Goal: Task Accomplishment & Management: Manage account settings

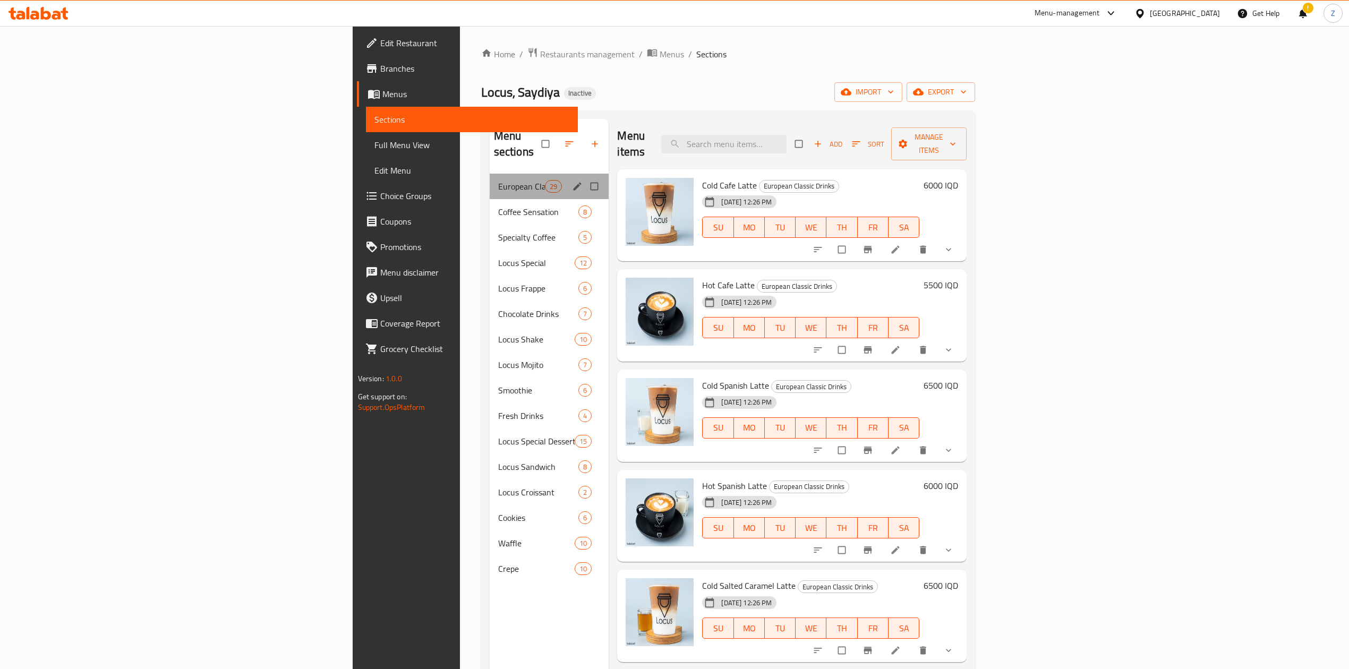
click at [490, 174] on div "European Classic Drinks 29" at bounding box center [550, 186] width 120 height 25
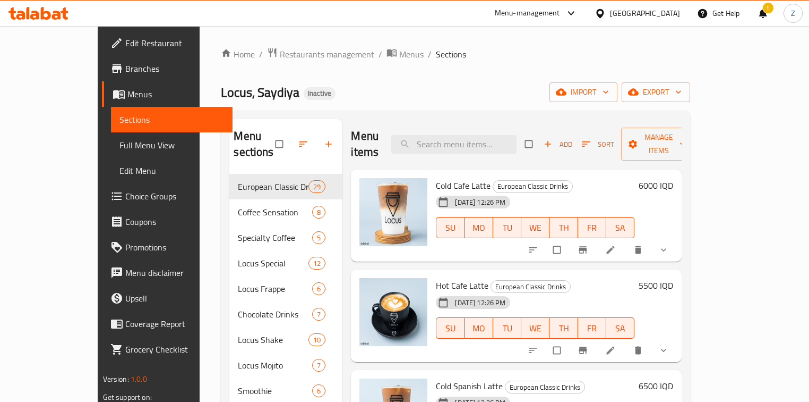
click at [760, 14] on div "!" at bounding box center [763, 13] width 12 height 25
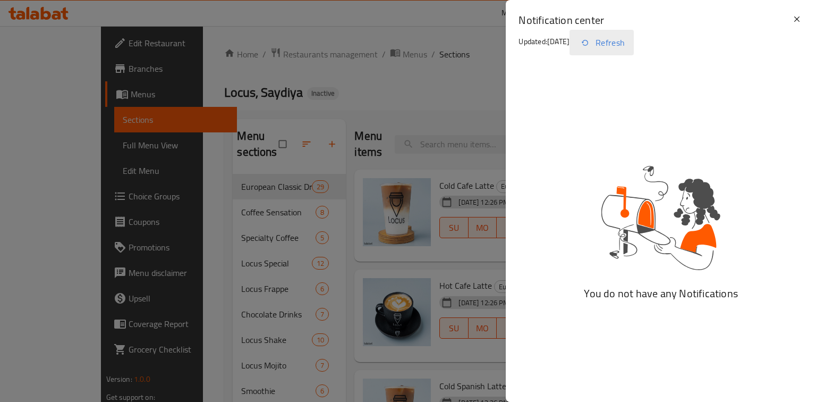
click at [618, 42] on button "Refresh" at bounding box center [601, 42] width 64 height 25
click at [622, 45] on button "Refresh" at bounding box center [601, 42] width 64 height 25
click at [624, 45] on button "Refresh" at bounding box center [601, 42] width 64 height 25
click at [609, 44] on button "Refresh" at bounding box center [601, 42] width 64 height 25
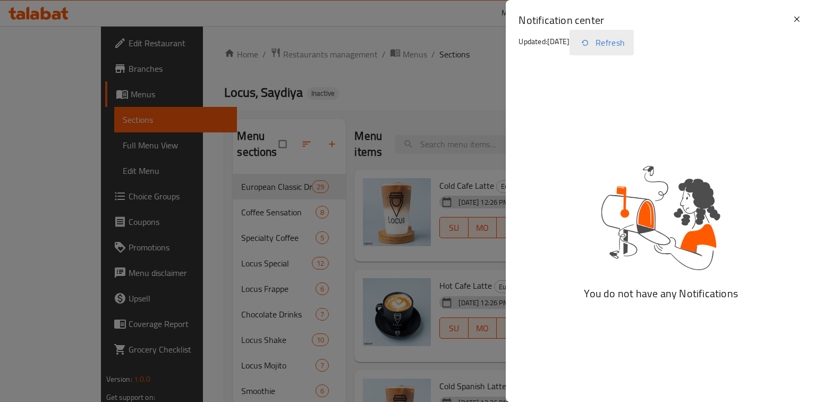
click at [609, 44] on button "Refresh" at bounding box center [601, 42] width 64 height 25
click at [643, 133] on div "You do not have any Notifications" at bounding box center [660, 233] width 297 height 323
drag, startPoint x: 615, startPoint y: 40, endPoint x: 676, endPoint y: 36, distance: 61.2
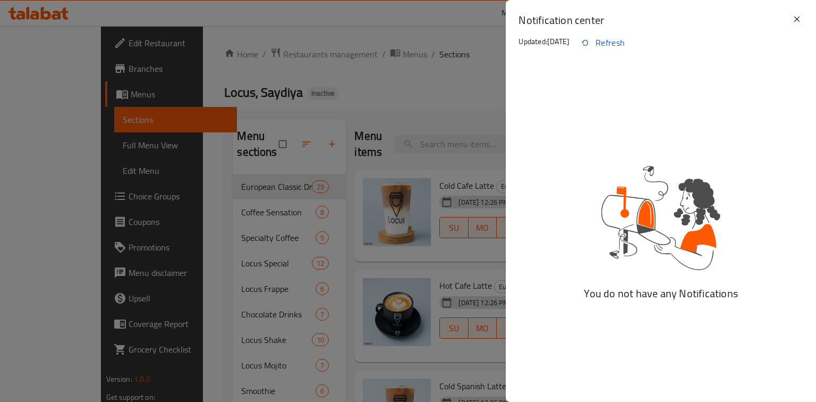
click at [617, 38] on button "Refresh" at bounding box center [601, 42] width 64 height 25
click at [797, 17] on icon at bounding box center [796, 19] width 13 height 13
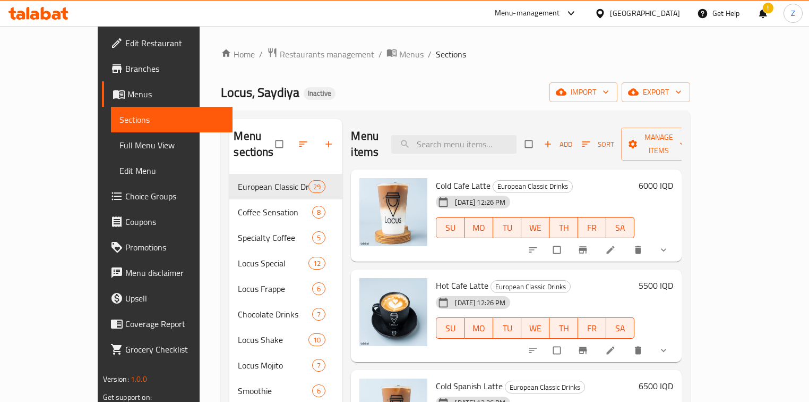
click at [763, 15] on div "!" at bounding box center [763, 13] width 12 height 25
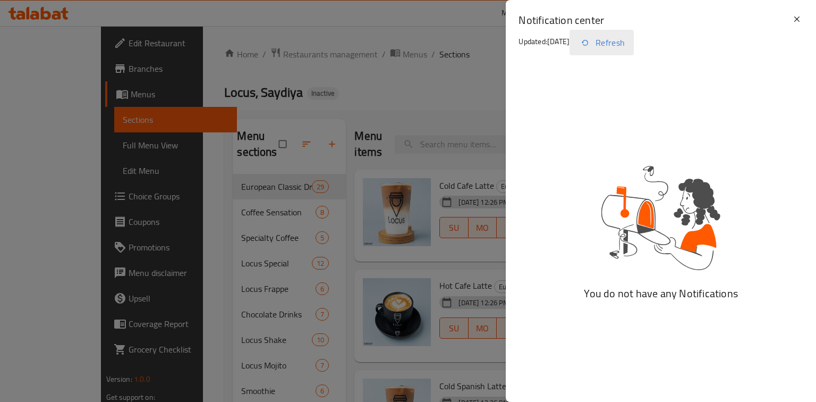
click at [614, 40] on button "Refresh" at bounding box center [601, 42] width 64 height 25
click at [615, 39] on button "Refresh" at bounding box center [601, 42] width 64 height 25
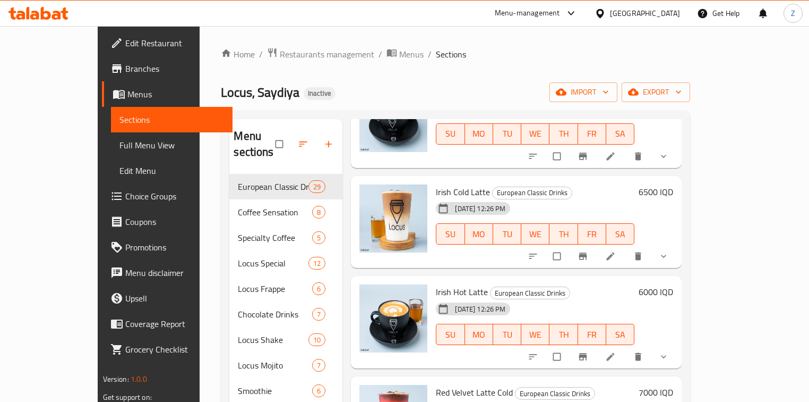
scroll to position [2040, 0]
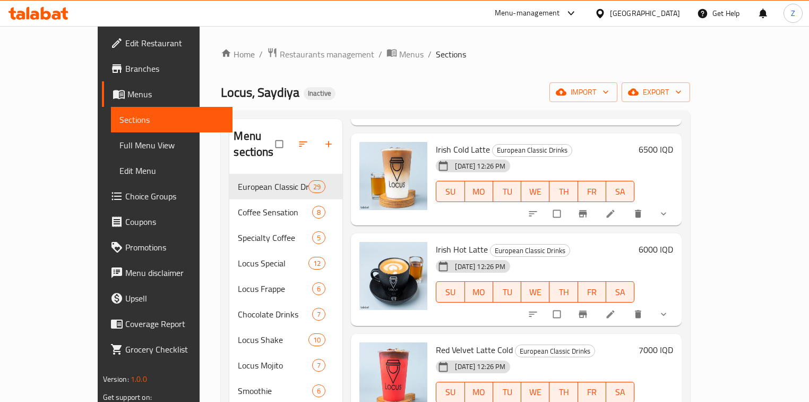
click at [436, 141] on span "Irish Cold Latte" at bounding box center [463, 149] width 54 height 16
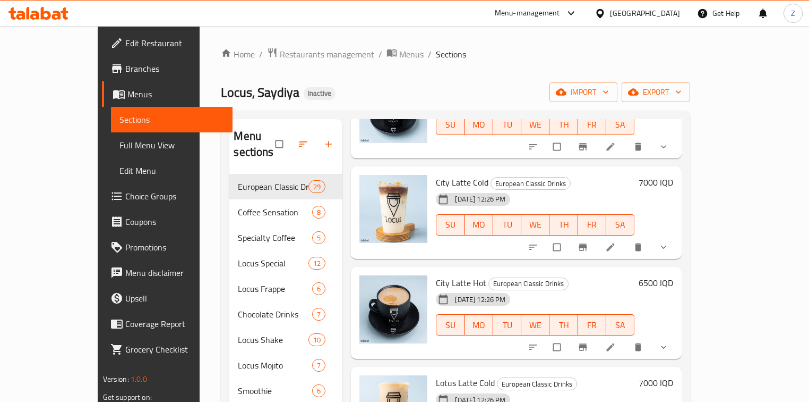
scroll to position [2422, 0]
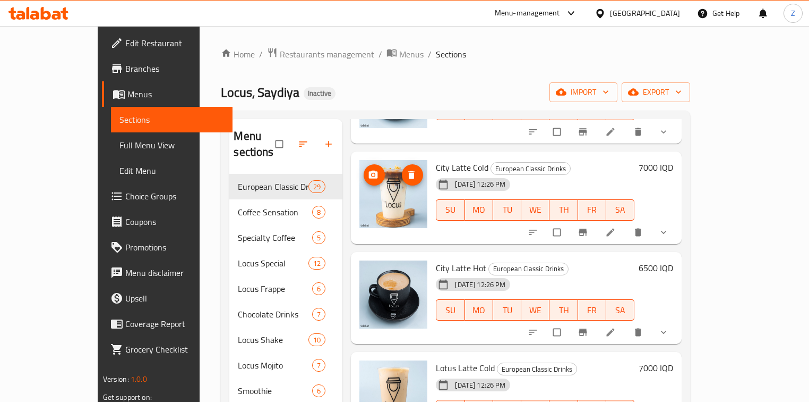
click at [379, 173] on img at bounding box center [394, 194] width 68 height 68
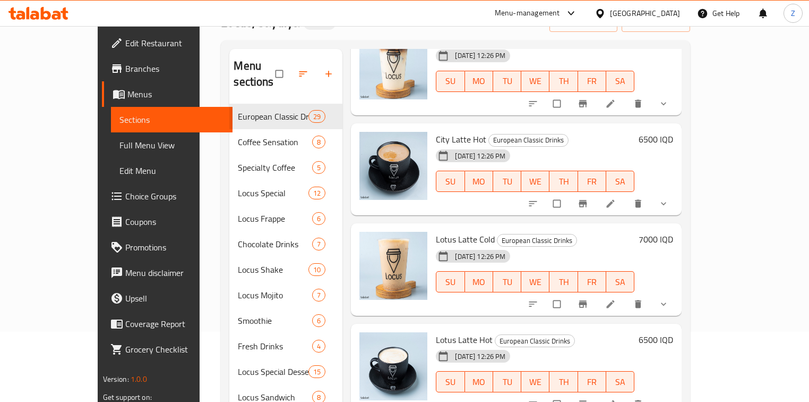
scroll to position [0, 0]
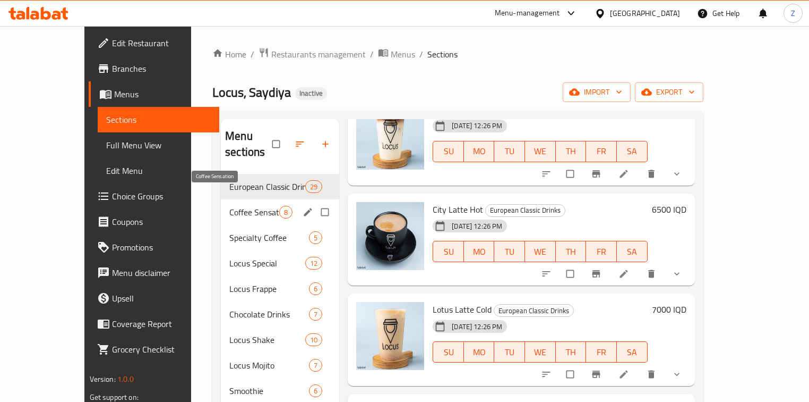
click at [229, 206] on span "Coffee Sensation" at bounding box center [254, 212] width 50 height 13
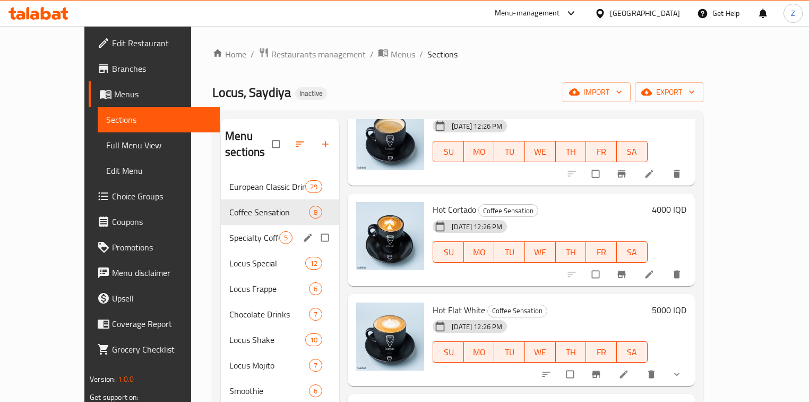
click at [224, 225] on div "Specialty Coffee 5" at bounding box center [280, 237] width 118 height 25
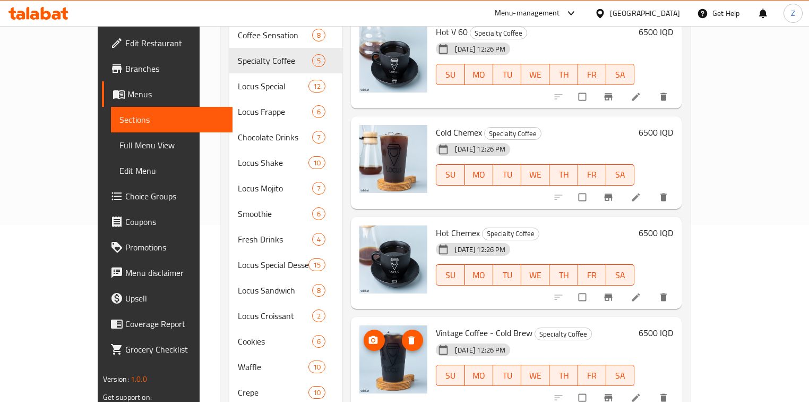
scroll to position [198, 0]
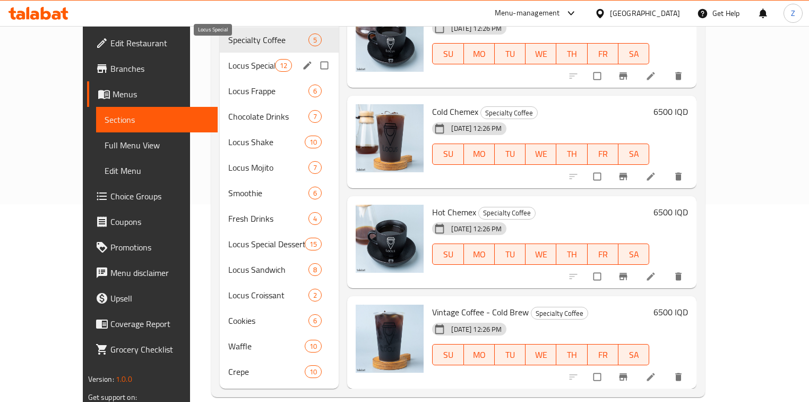
click at [228, 59] on span "Locus Special" at bounding box center [251, 65] width 47 height 13
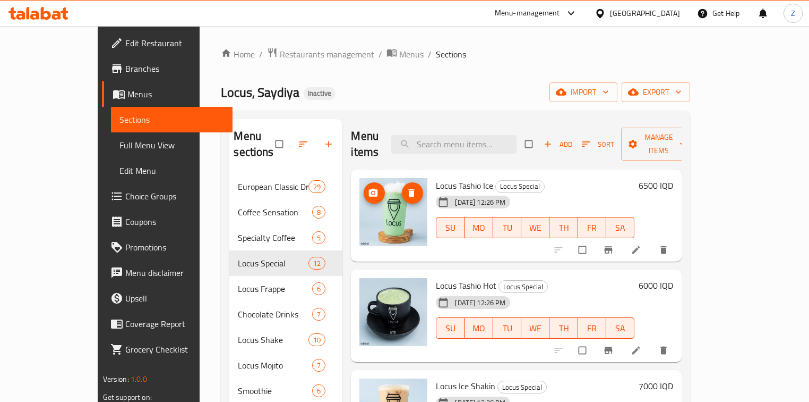
drag, startPoint x: 374, startPoint y: 202, endPoint x: 334, endPoint y: 237, distance: 53.5
click at [343, 247] on div "Menu items Add Sort Manage items Locus Tashio Ice Locus Special [DATE] 12:26 PM…" at bounding box center [512, 352] width 339 height 467
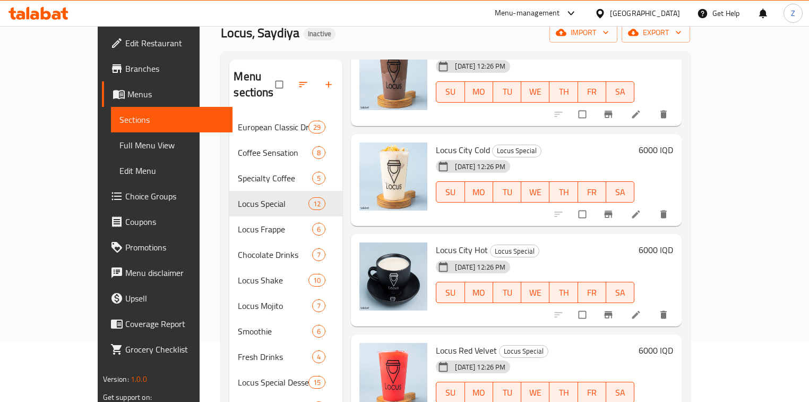
scroll to position [198, 0]
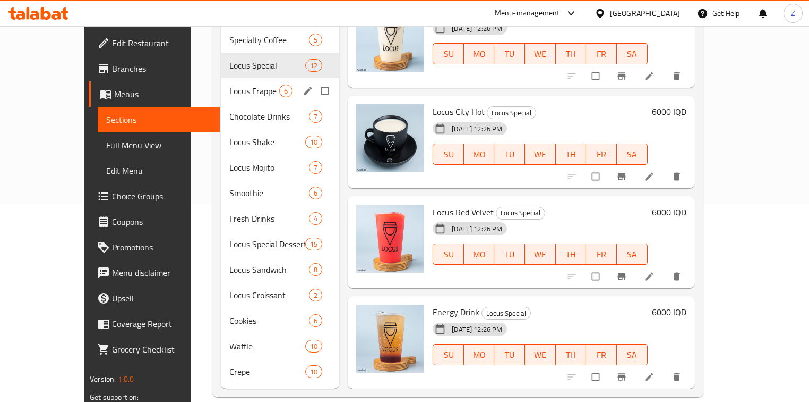
click at [238, 84] on span "Locus Frappe" at bounding box center [254, 90] width 50 height 13
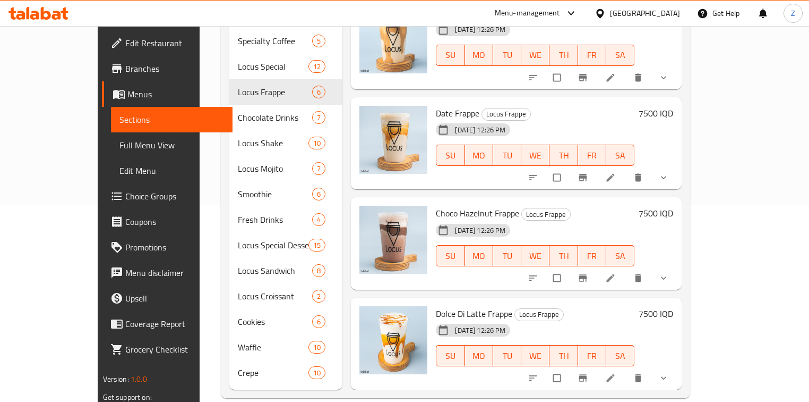
scroll to position [198, 0]
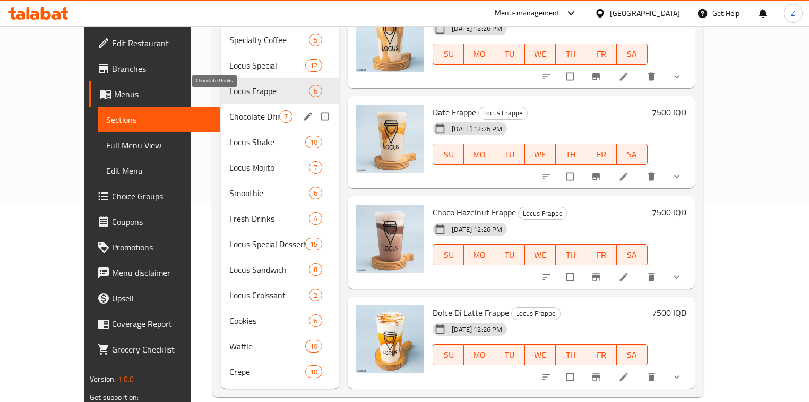
click at [246, 110] on span "Chocolate Drinks" at bounding box center [254, 116] width 50 height 13
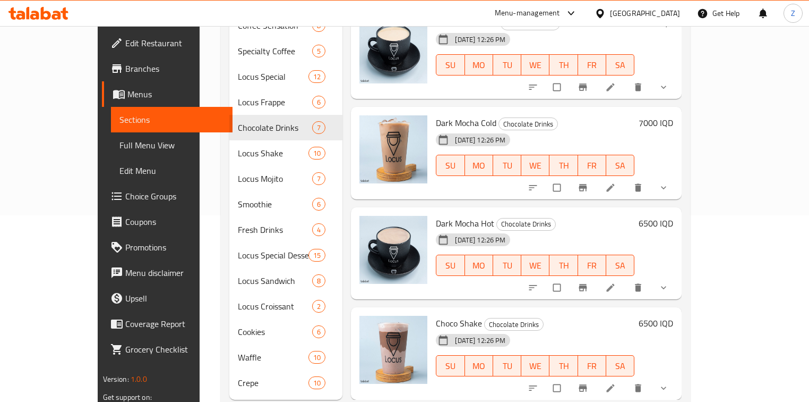
scroll to position [198, 0]
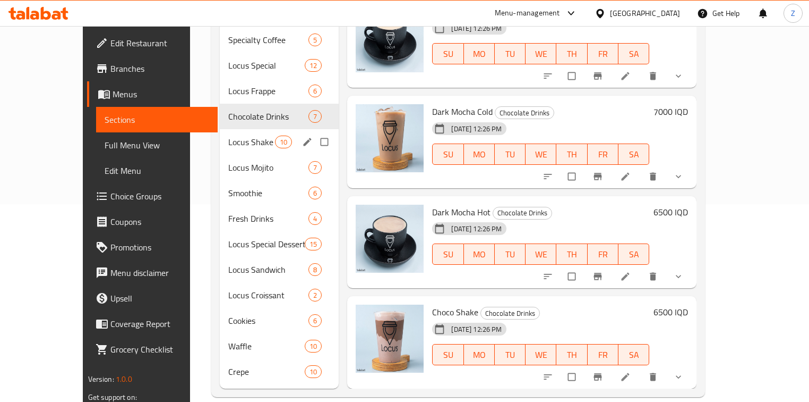
click at [258, 129] on div "Locus Shake 10" at bounding box center [280, 141] width 120 height 25
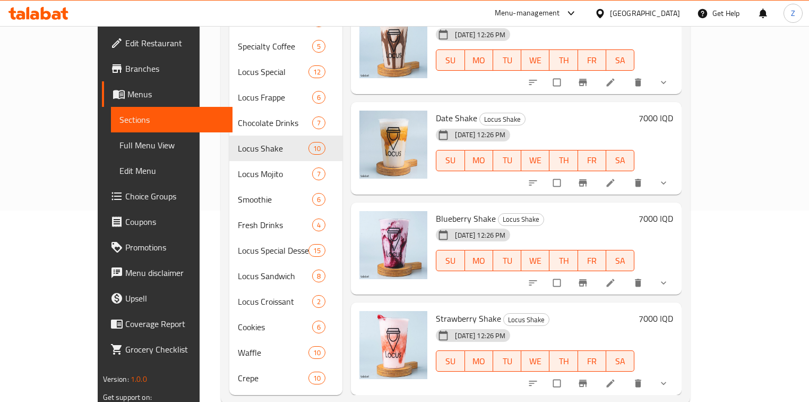
scroll to position [198, 0]
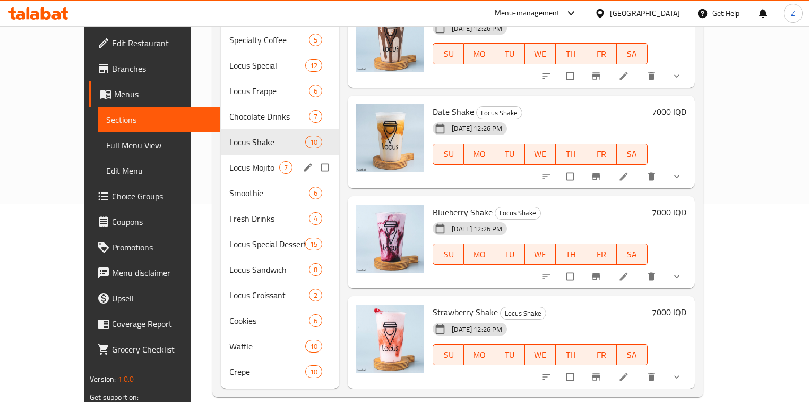
drag, startPoint x: 222, startPoint y: 147, endPoint x: 230, endPoint y: 152, distance: 9.6
click at [229, 161] on span "Locus Mojito" at bounding box center [254, 167] width 50 height 13
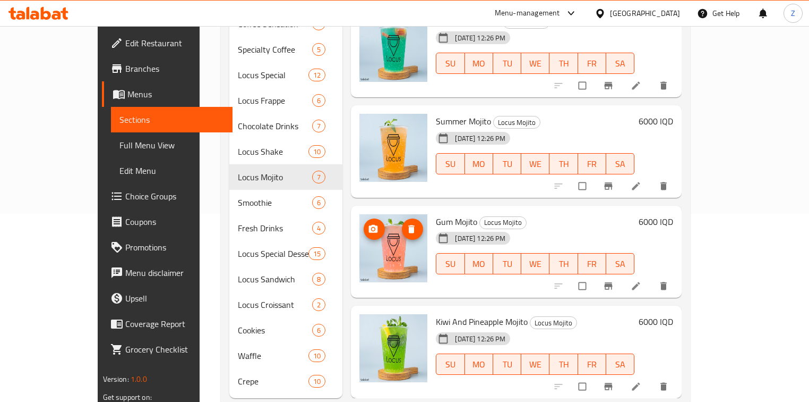
scroll to position [198, 0]
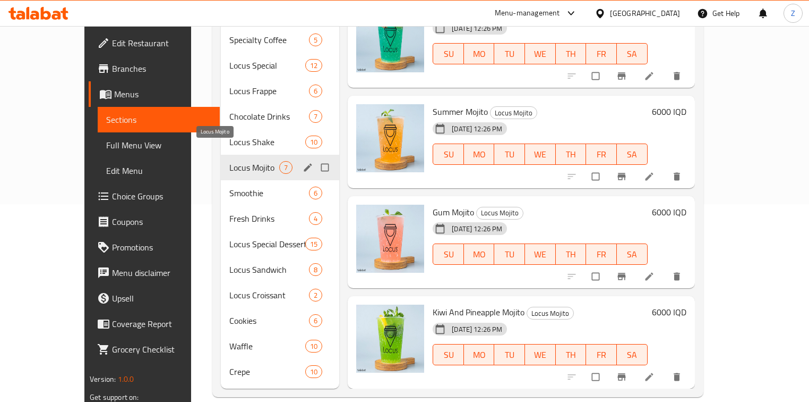
click at [229, 186] on span "Smoothie" at bounding box center [269, 192] width 80 height 13
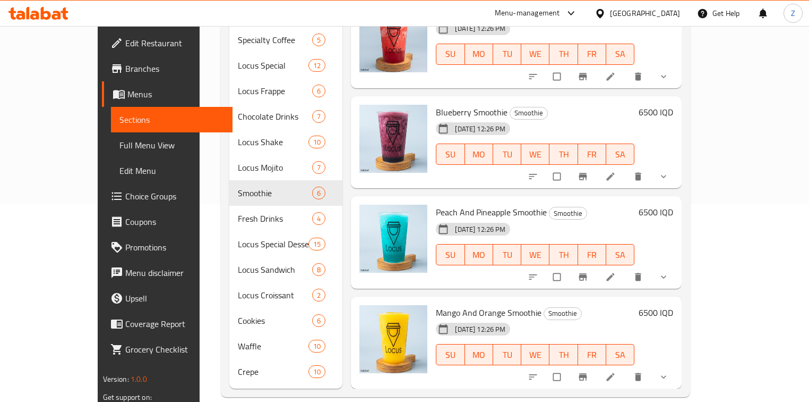
scroll to position [198, 0]
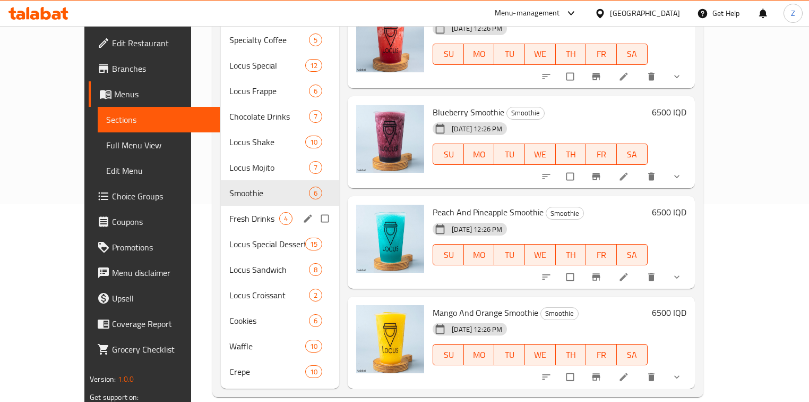
click at [229, 212] on span "Fresh Drinks" at bounding box center [254, 218] width 50 height 13
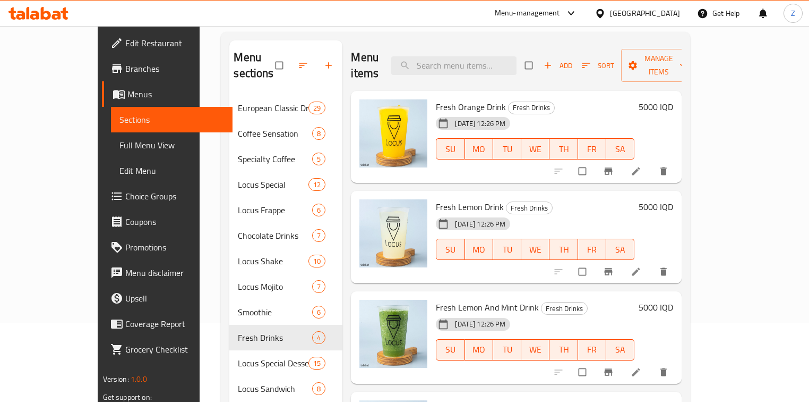
scroll to position [198, 0]
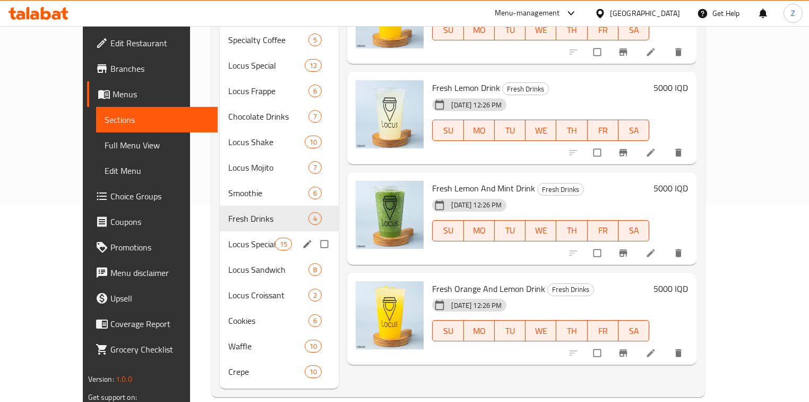
click at [233, 237] on span "Locus Special Desserts" at bounding box center [251, 243] width 47 height 13
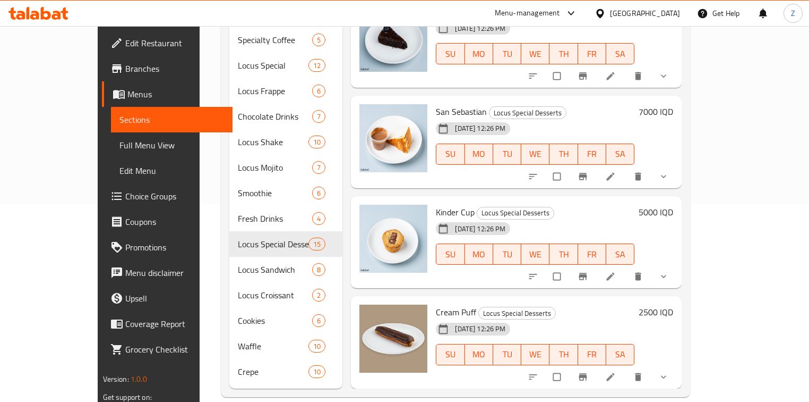
scroll to position [198, 0]
drag, startPoint x: 491, startPoint y: 292, endPoint x: 529, endPoint y: 393, distance: 107.9
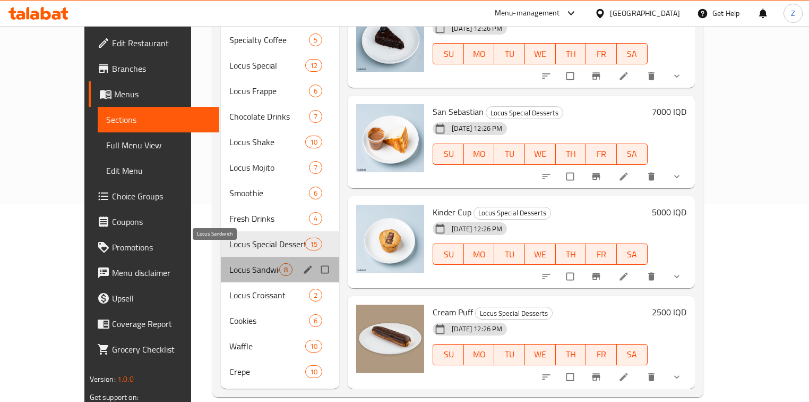
click at [231, 263] on span "Locus Sandwich" at bounding box center [254, 269] width 50 height 13
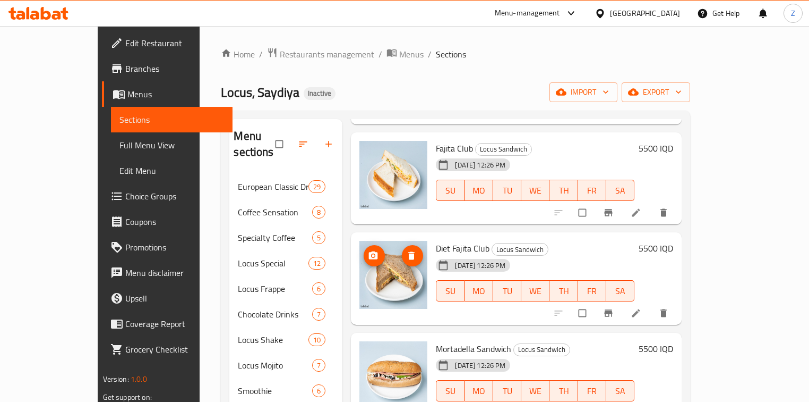
scroll to position [340, 0]
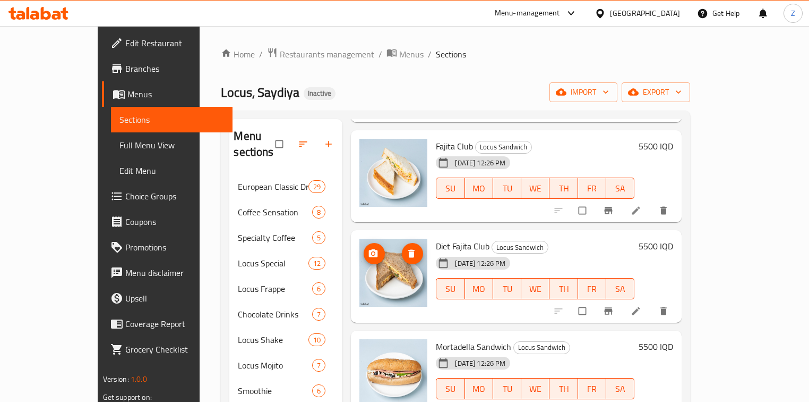
drag, startPoint x: 381, startPoint y: 279, endPoint x: 402, endPoint y: 280, distance: 21.3
click at [402, 280] on img at bounding box center [394, 272] width 68 height 68
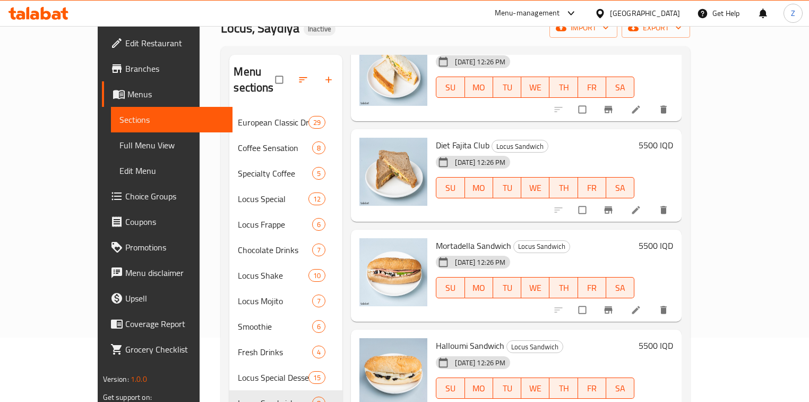
scroll to position [198, 0]
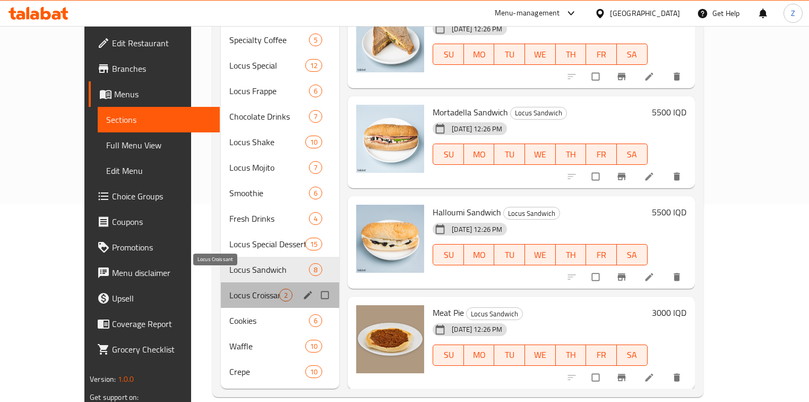
click at [231, 288] on span "Locus Croissant" at bounding box center [254, 294] width 50 height 13
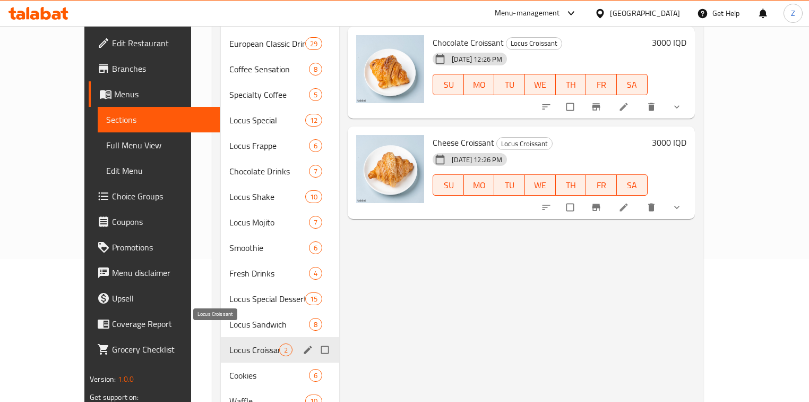
scroll to position [198, 0]
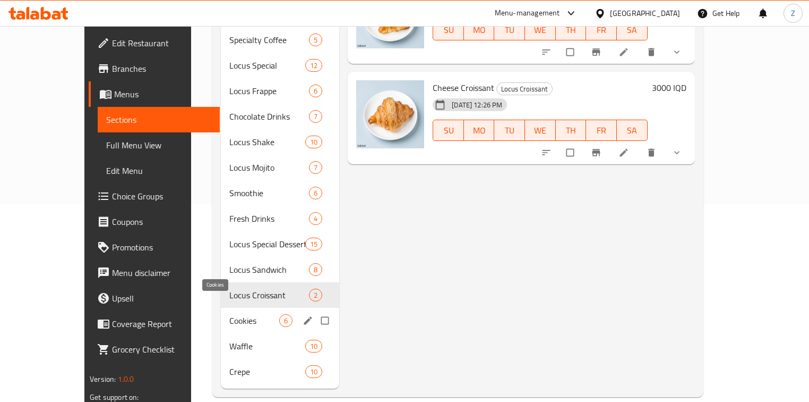
click at [229, 314] on span "Cookies" at bounding box center [254, 320] width 50 height 13
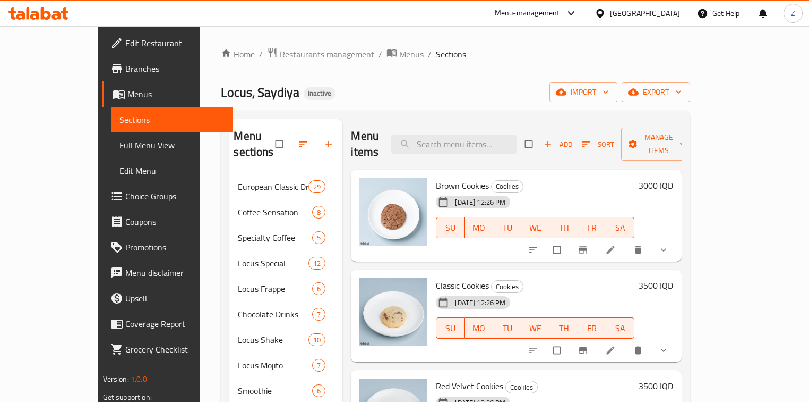
click at [367, 83] on div "Locus, Saydiya Inactive import export" at bounding box center [456, 92] width 470 height 20
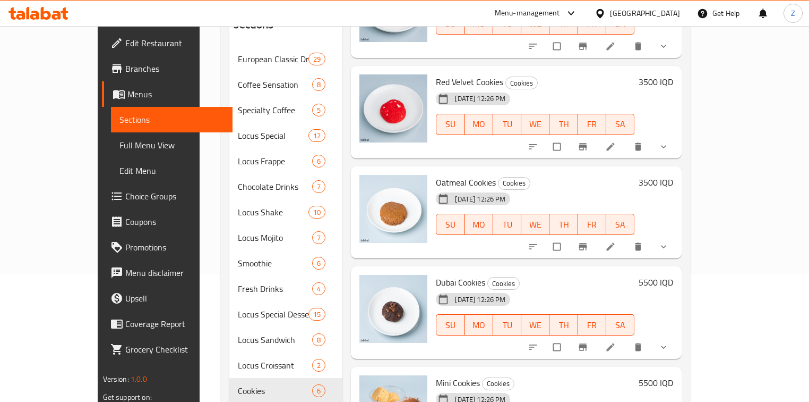
scroll to position [198, 0]
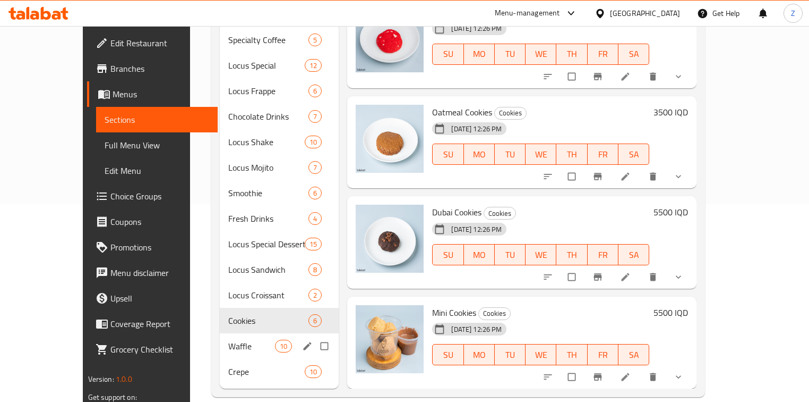
click at [241, 339] on span "Waffle" at bounding box center [251, 345] width 47 height 13
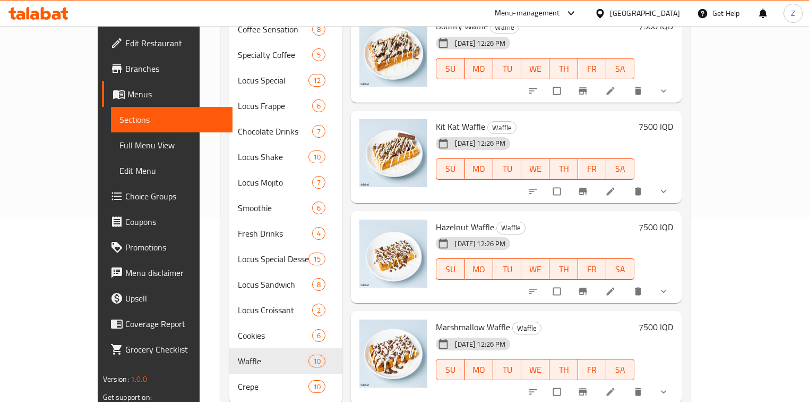
scroll to position [198, 0]
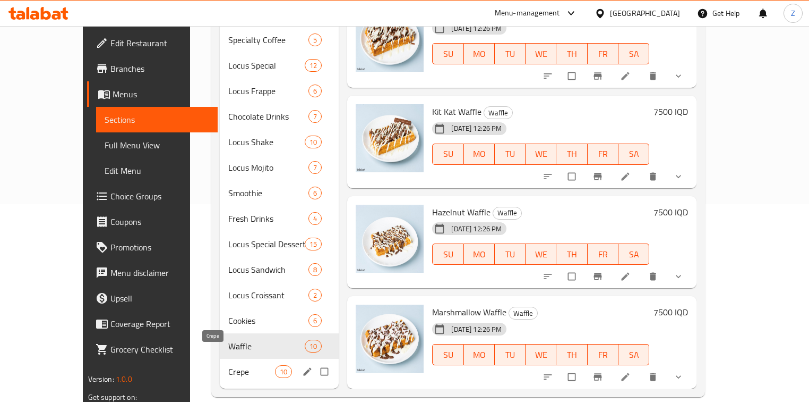
click at [228, 365] on span "Crepe" at bounding box center [251, 371] width 47 height 13
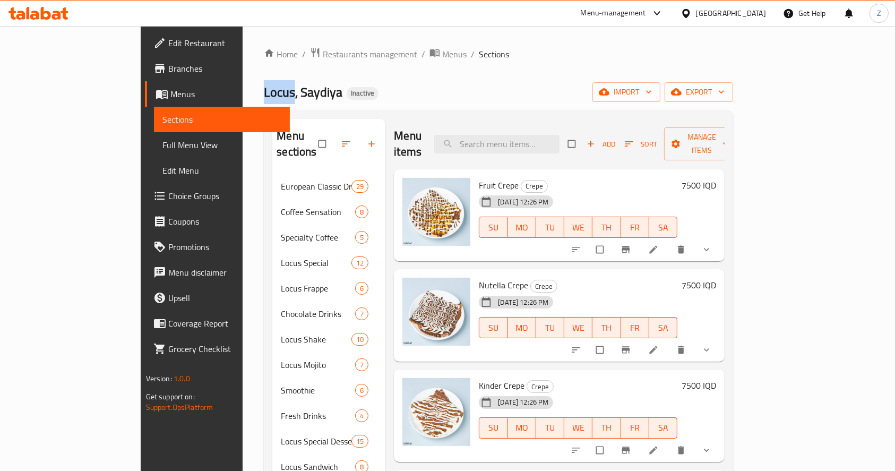
drag, startPoint x: 200, startPoint y: 94, endPoint x: 170, endPoint y: 94, distance: 29.7
click at [264, 94] on span "Locus, Saydiya" at bounding box center [303, 92] width 79 height 24
drag, startPoint x: 246, startPoint y: 93, endPoint x: 169, endPoint y: 97, distance: 76.5
click at [243, 97] on div "Home / Restaurants management / Menus / Sections Locus, Saydiya Inactive import…" at bounding box center [499, 323] width 512 height 594
copy span "Locus, Saydiya"
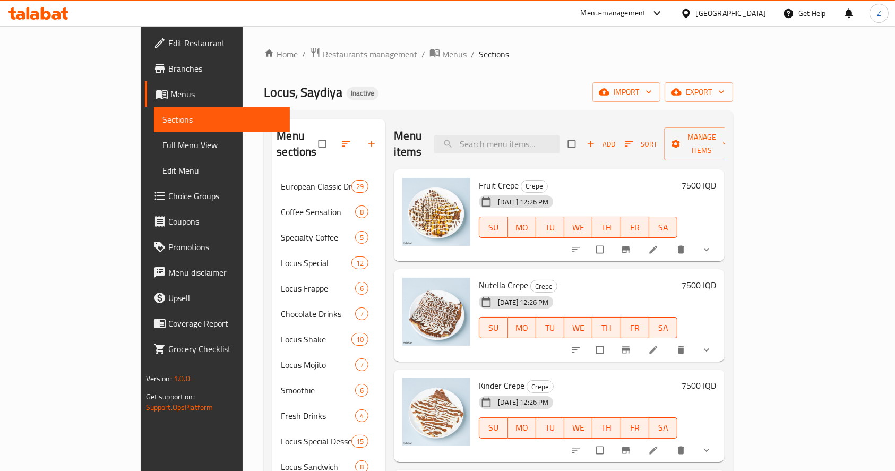
click at [365, 72] on div "Home / Restaurants management / Menus / Sections Locus, Saydiya Inactive import…" at bounding box center [499, 322] width 470 height 551
click at [463, 88] on div "Locus, Saydiya Inactive import export" at bounding box center [499, 92] width 470 height 20
click at [442, 59] on span "Menus" at bounding box center [454, 54] width 24 height 13
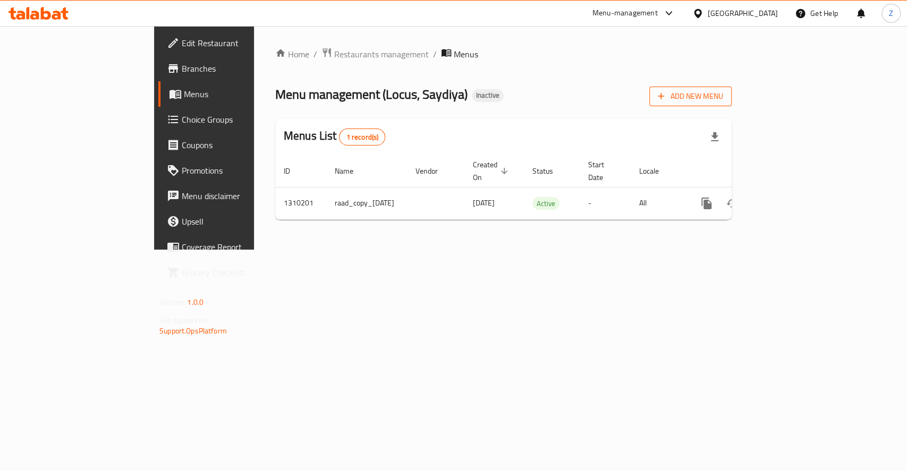
click at [723, 99] on span "Add New Menu" at bounding box center [690, 96] width 65 height 13
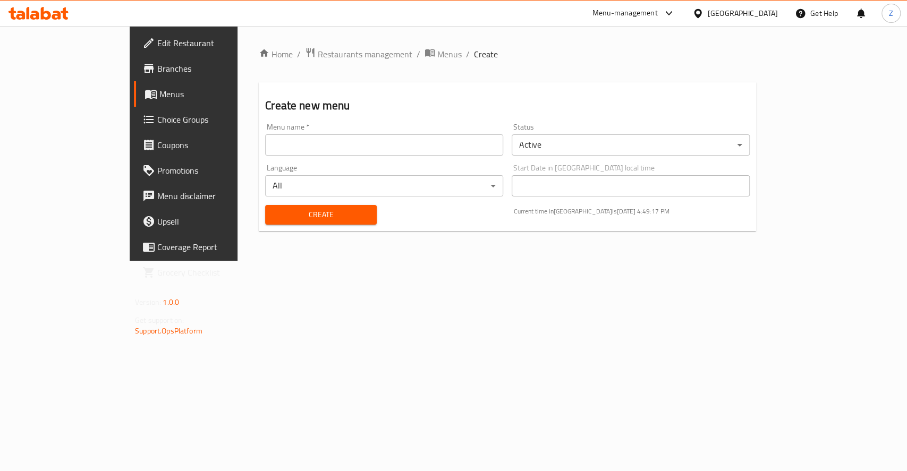
click at [642, 144] on body "​ Menu-management Iraq Get Help Z Edit Restaurant Branches Menus Choice Groups …" at bounding box center [453, 248] width 907 height 445
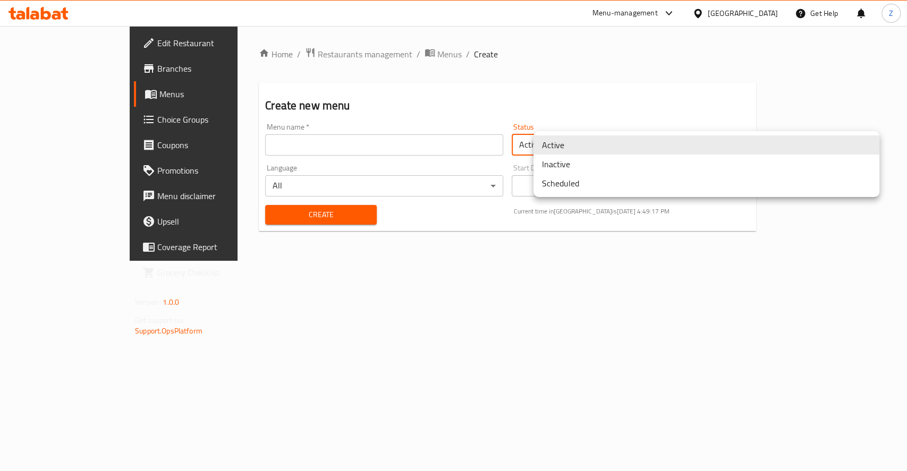
click at [615, 159] on li "Inactive" at bounding box center [706, 164] width 346 height 19
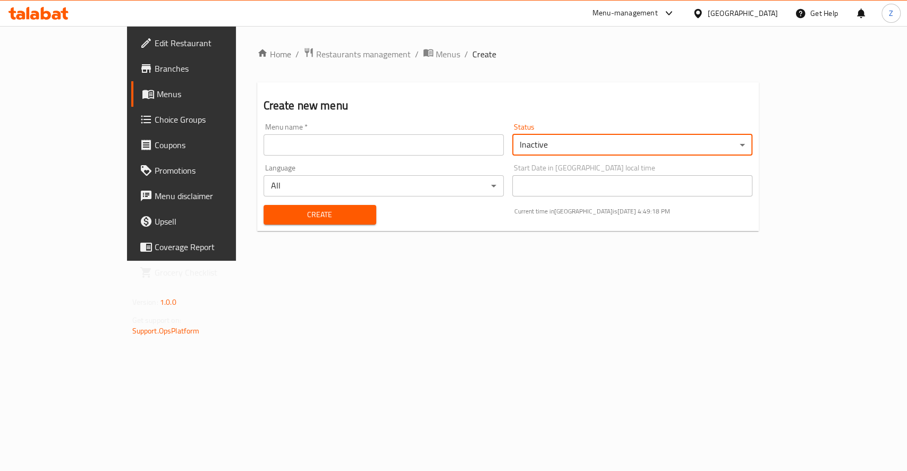
click at [406, 151] on input "text" at bounding box center [383, 144] width 240 height 21
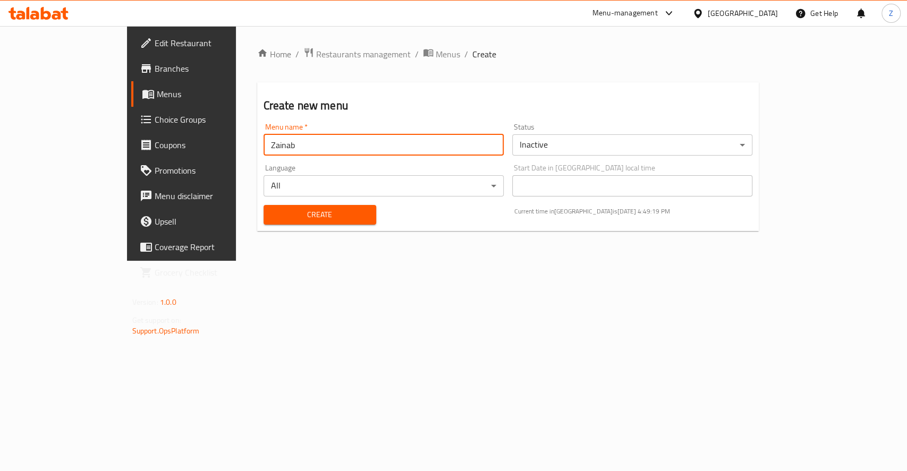
click at [296, 147] on input "Zainab" at bounding box center [383, 144] width 240 height 21
type input "Zainab \ New Menu"
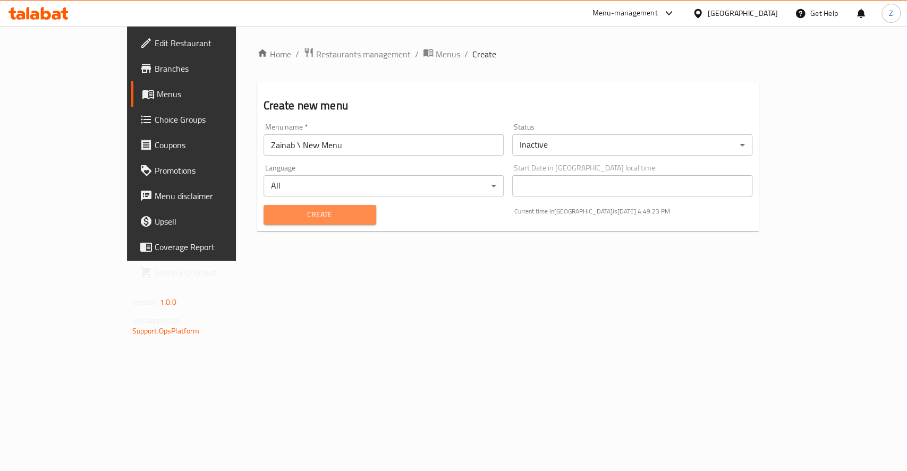
click at [297, 214] on span "Create" at bounding box center [320, 214] width 96 height 13
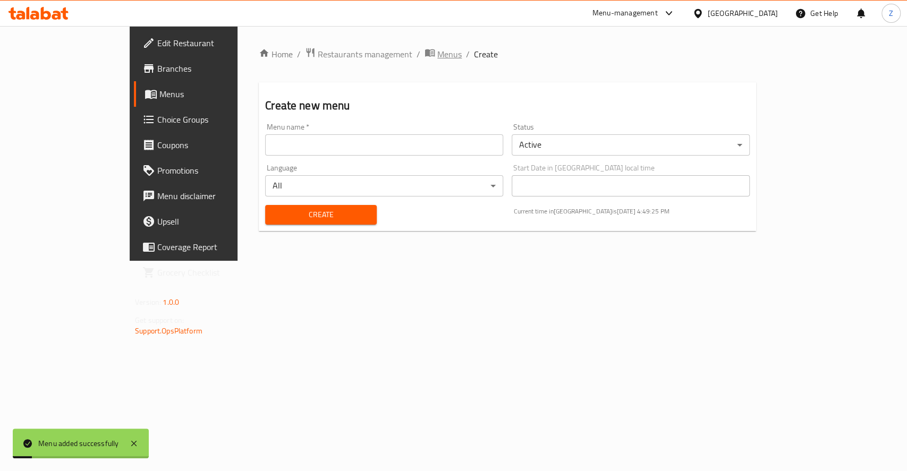
click at [437, 54] on span "Menus" at bounding box center [449, 54] width 24 height 13
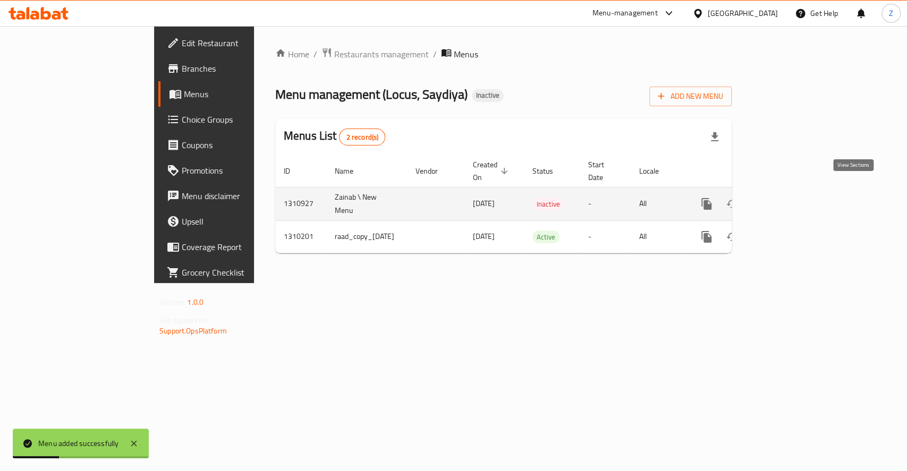
click at [796, 191] on link "enhanced table" at bounding box center [782, 203] width 25 height 25
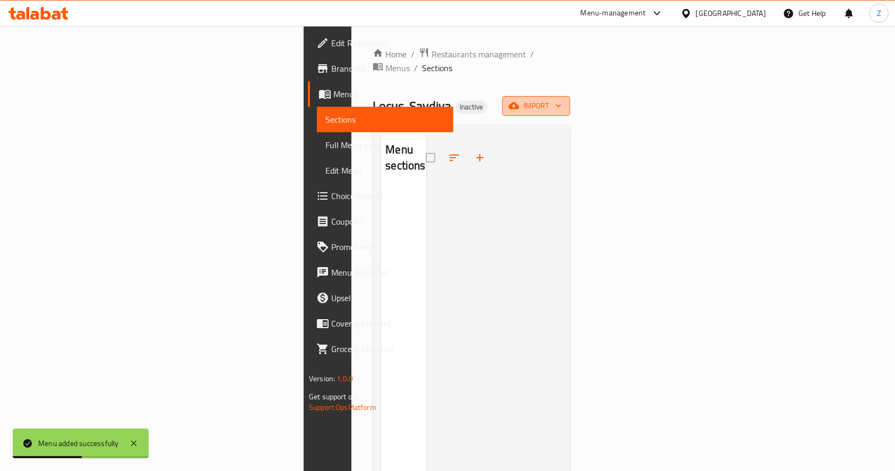
click at [570, 96] on button "import" at bounding box center [536, 106] width 68 height 20
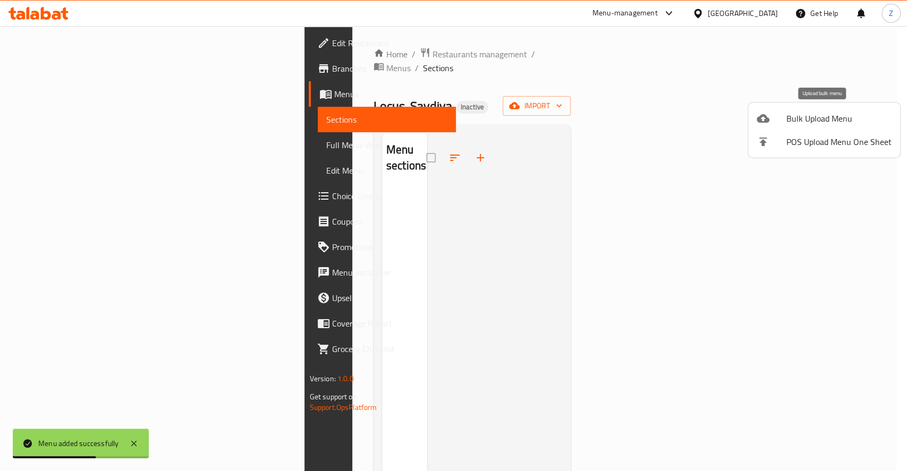
click at [815, 125] on span "Bulk Upload Menu" at bounding box center [838, 118] width 105 height 13
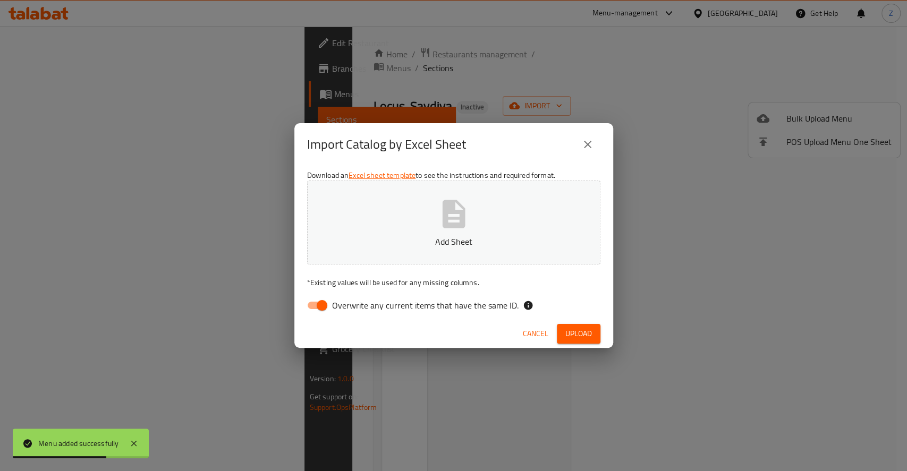
click at [451, 225] on icon "button" at bounding box center [453, 214] width 23 height 28
click at [320, 302] on input "Overwrite any current items that have the same ID." at bounding box center [322, 305] width 61 height 20
checkbox input "false"
click at [584, 335] on span "Upload" at bounding box center [578, 333] width 27 height 13
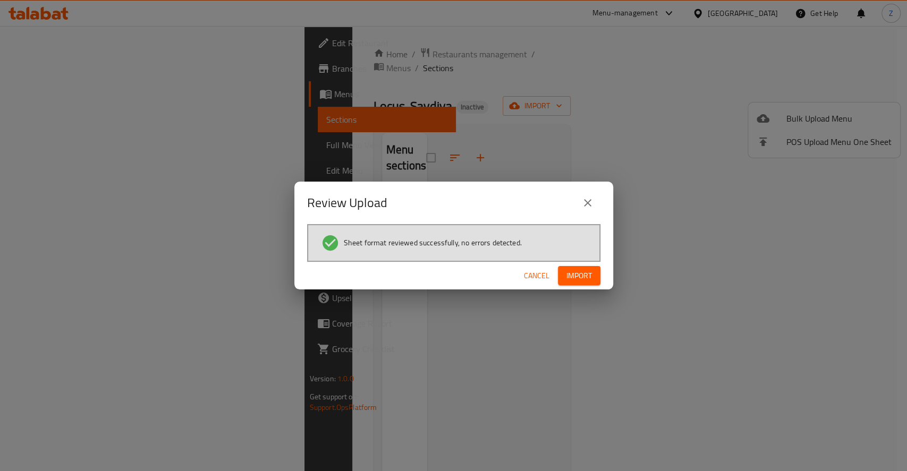
click at [592, 268] on button "Import" at bounding box center [579, 276] width 42 height 20
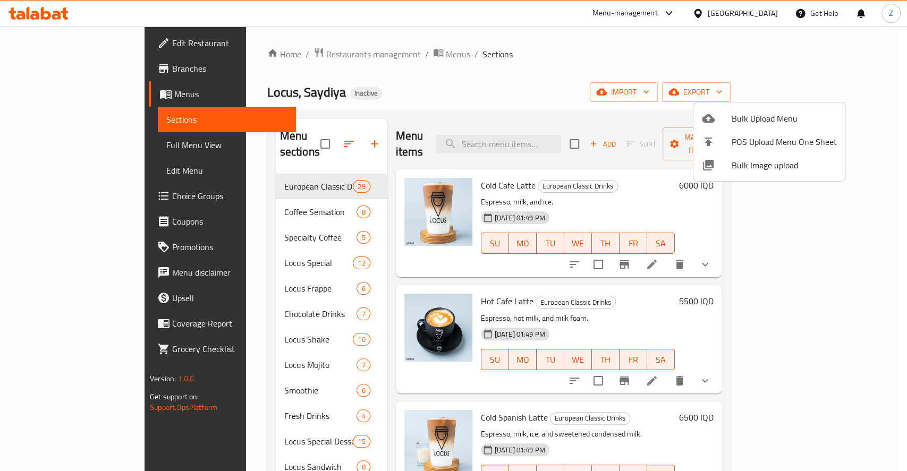
click at [815, 253] on div at bounding box center [453, 235] width 907 height 471
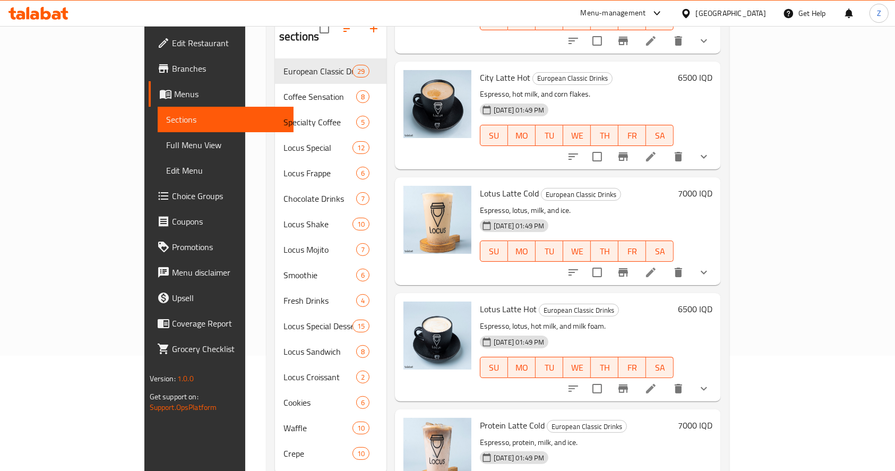
scroll to position [149, 0]
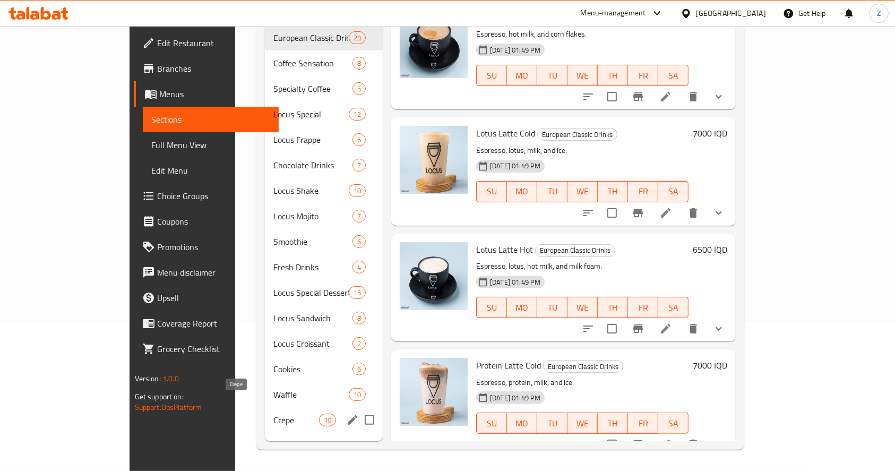
click at [274, 401] on span "Crepe" at bounding box center [296, 420] width 45 height 13
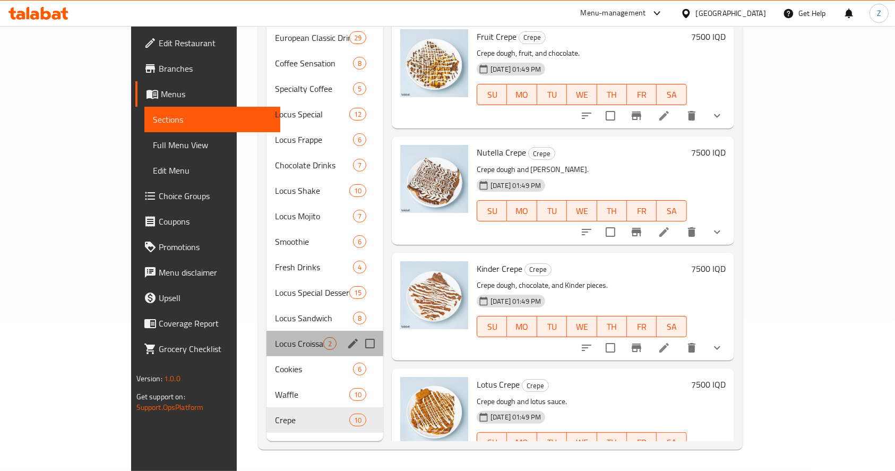
click at [280, 331] on div "Locus Croissant 2" at bounding box center [325, 343] width 117 height 25
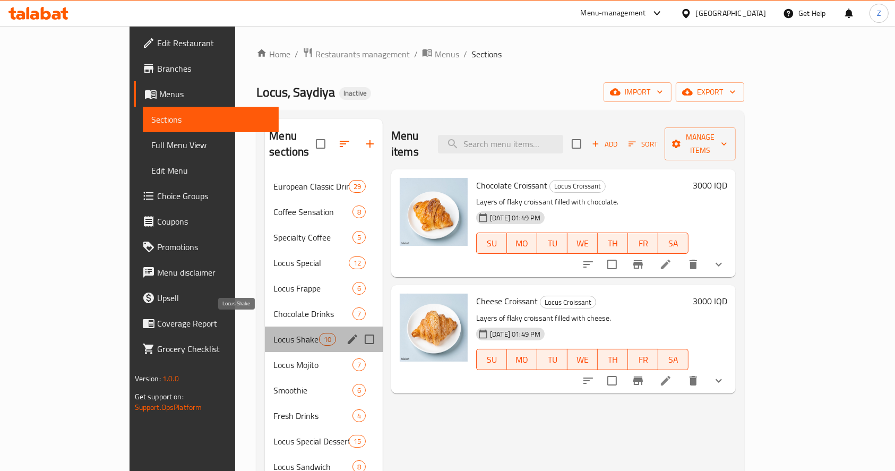
click at [274, 333] on span "Locus Shake" at bounding box center [296, 339] width 45 height 13
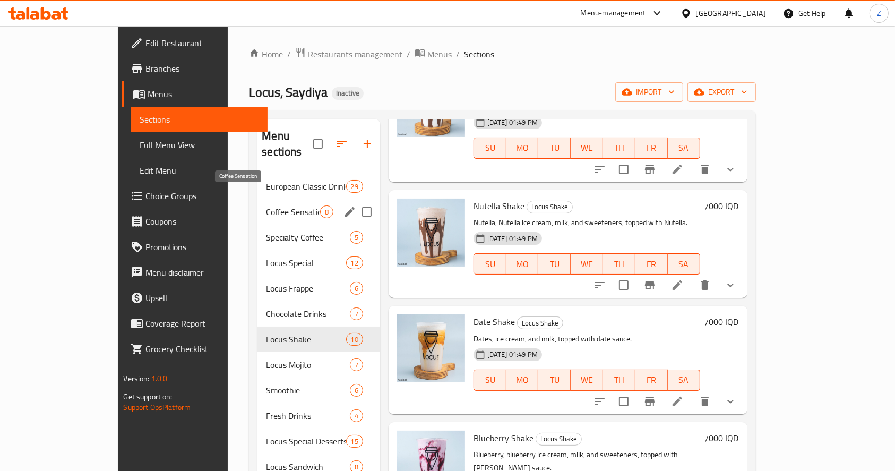
click at [266, 206] on span "Coffee Sensation" at bounding box center [293, 212] width 54 height 13
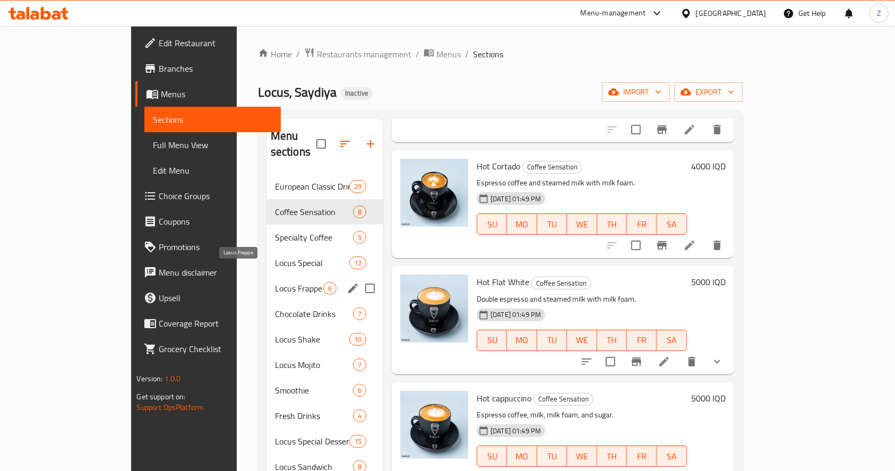
click at [286, 282] on span "Locus Frappe" at bounding box center [299, 288] width 48 height 13
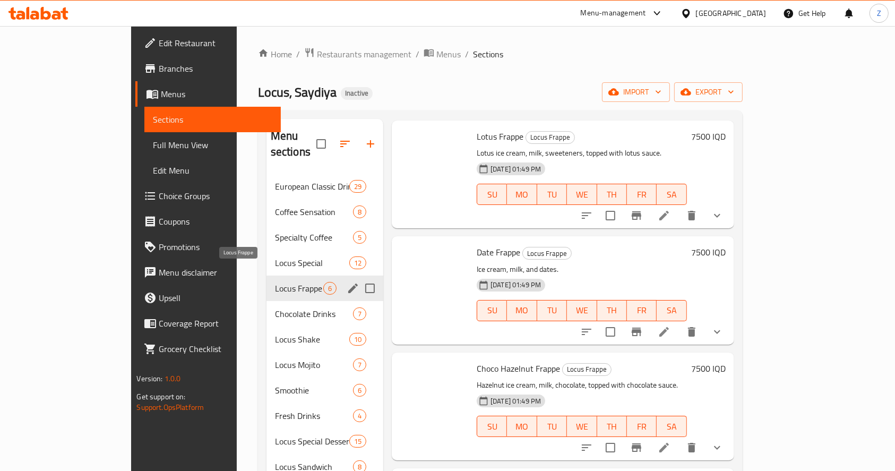
scroll to position [251, 0]
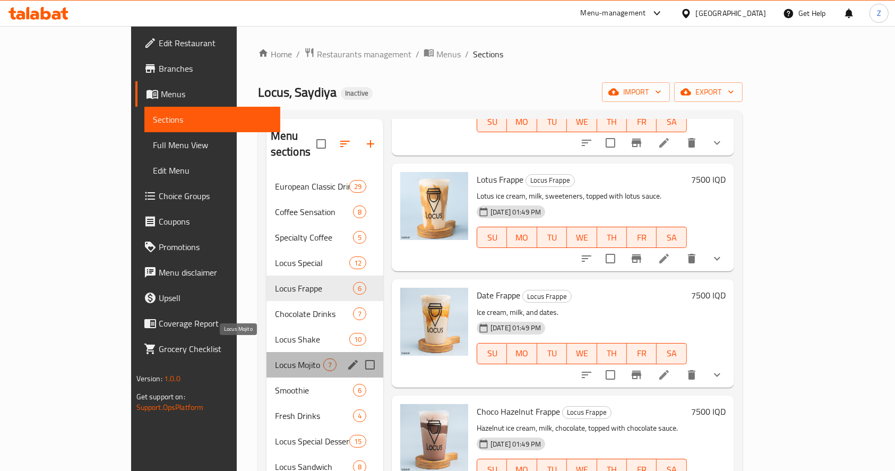
click at [275, 359] on span "Locus Mojito" at bounding box center [299, 365] width 48 height 13
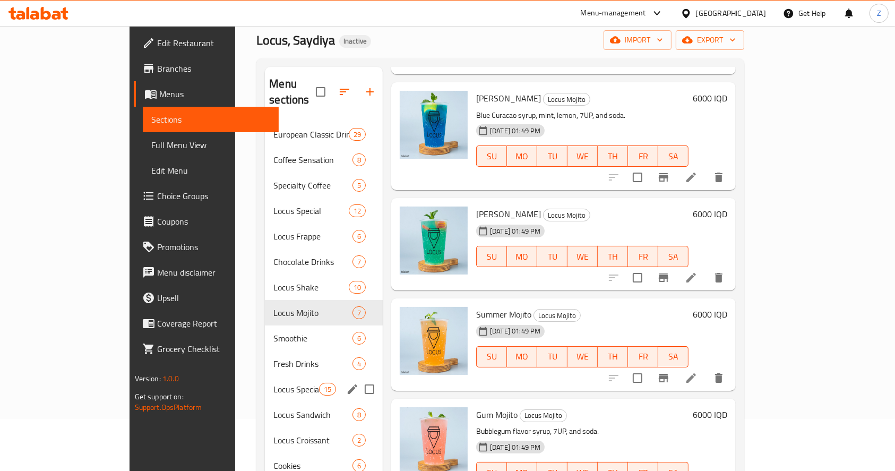
scroll to position [149, 0]
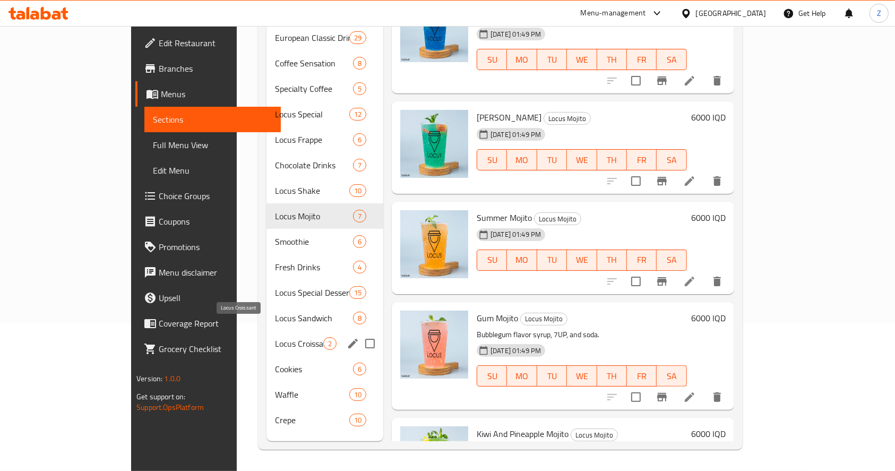
click at [275, 337] on span "Locus Croissant" at bounding box center [299, 343] width 48 height 13
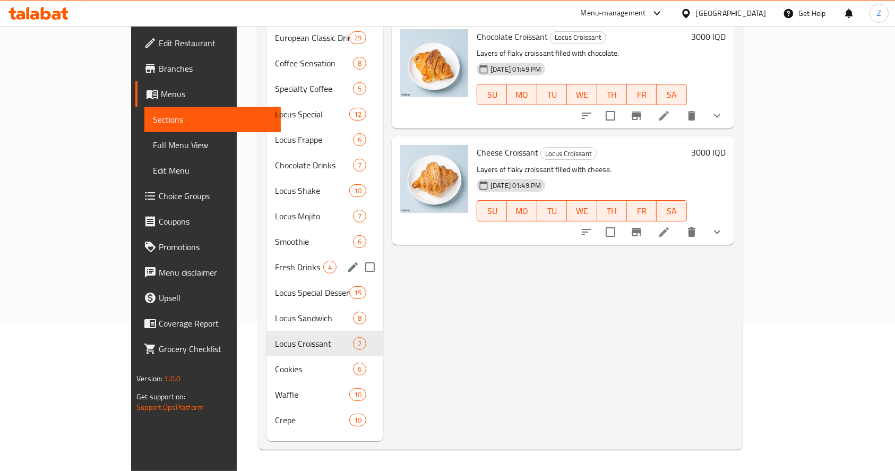
click at [275, 261] on span "Fresh Drinks" at bounding box center [299, 267] width 48 height 13
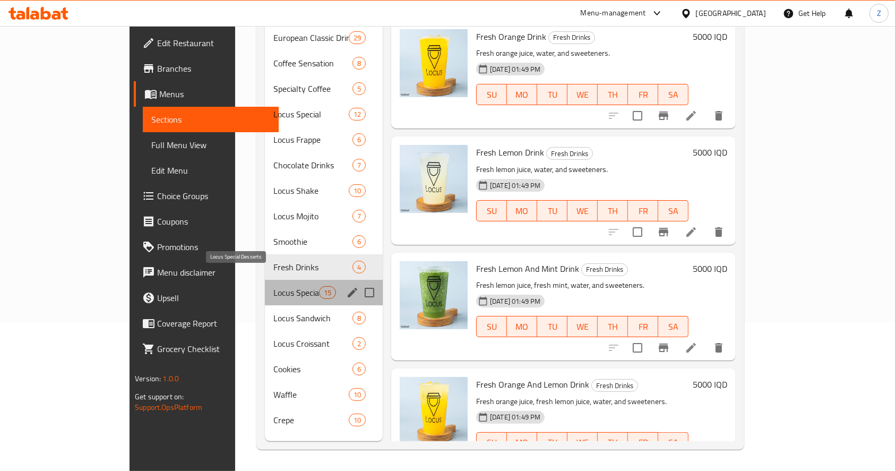
click at [274, 286] on span "Locus Special Desserts" at bounding box center [296, 292] width 45 height 13
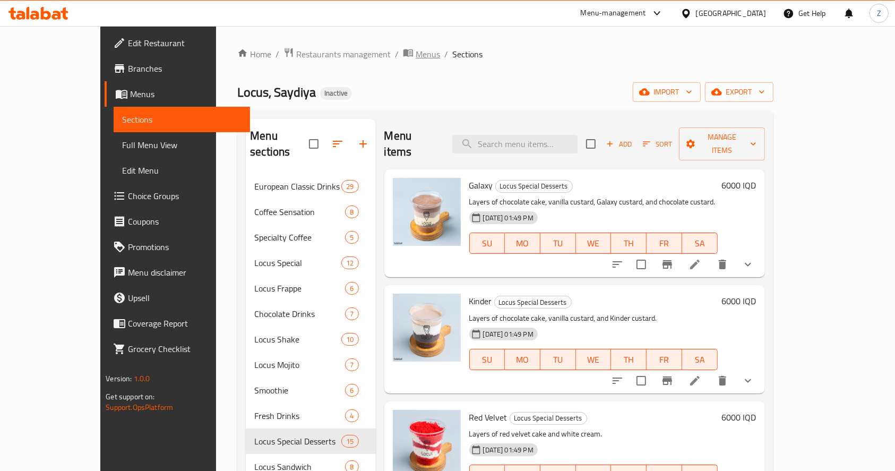
click at [416, 57] on span "Menus" at bounding box center [428, 54] width 24 height 13
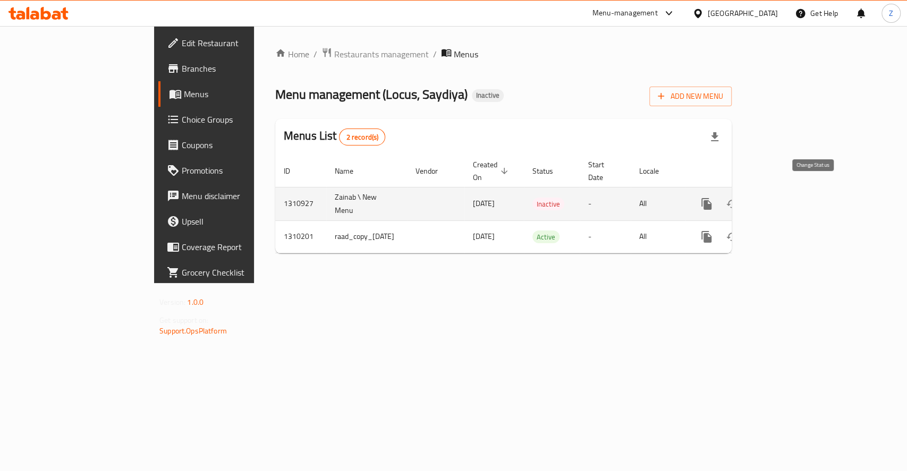
click at [738, 198] on icon "enhanced table" at bounding box center [732, 204] width 13 height 13
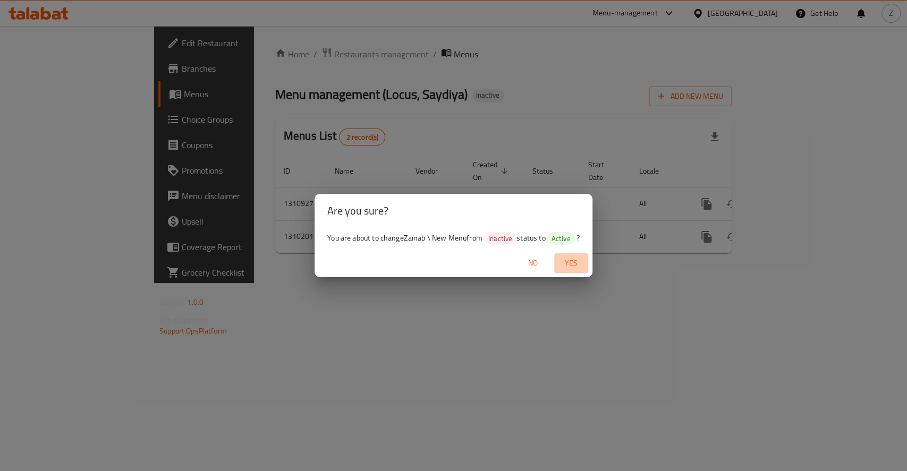
click at [570, 257] on span "Yes" at bounding box center [570, 263] width 25 height 13
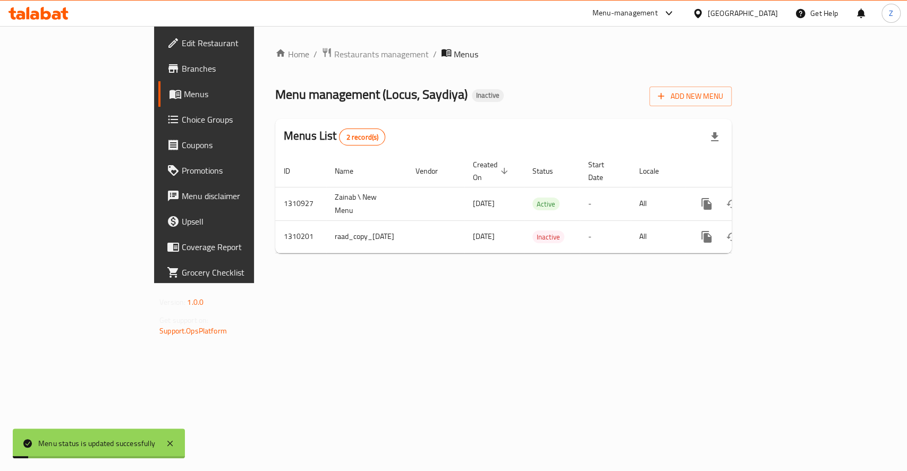
click at [310, 283] on div "Home / Restaurants management / Menus Menu management ( Locus, Saydiya ) Inacti…" at bounding box center [503, 154] width 499 height 257
